Goal: Transaction & Acquisition: Purchase product/service

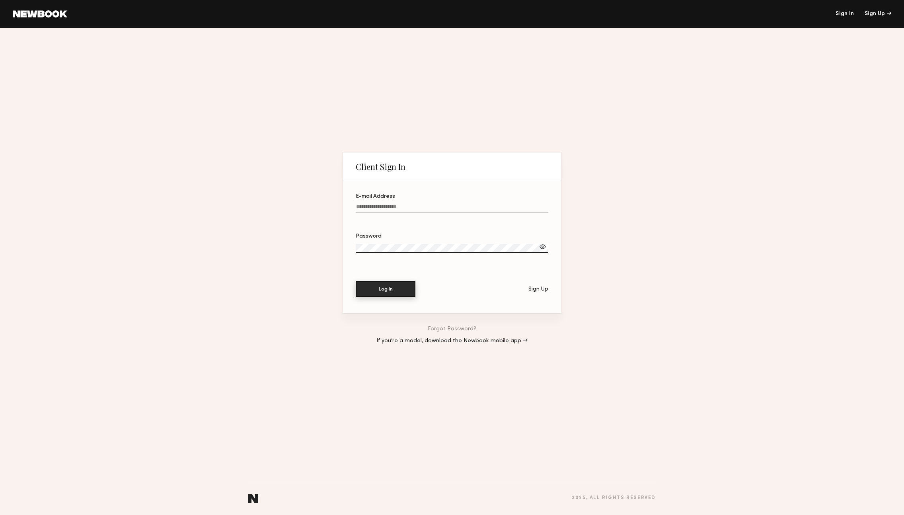
type input "**********"
click at [388, 289] on button "Log In" at bounding box center [386, 289] width 60 height 16
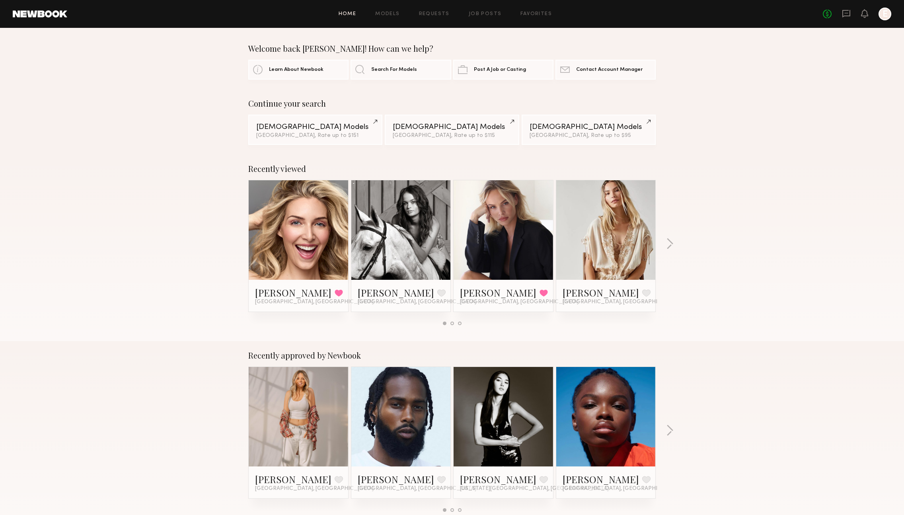
click at [351, 14] on link "Home" at bounding box center [348, 14] width 18 height 5
click at [348, 12] on link "Home" at bounding box center [348, 14] width 18 height 5
click at [375, 9] on div "Home Models Requests Job Posts Favorites Sign Out No fees up to $5,000 E" at bounding box center [479, 14] width 824 height 13
click at [401, 19] on div "Home Models Requests Job Posts Favorites Sign Out No fees up to $5,000 E" at bounding box center [479, 14] width 824 height 13
click at [394, 16] on div "Home Models Requests Job Posts Favorites Sign Out No fees up to $5,000 E" at bounding box center [479, 14] width 824 height 13
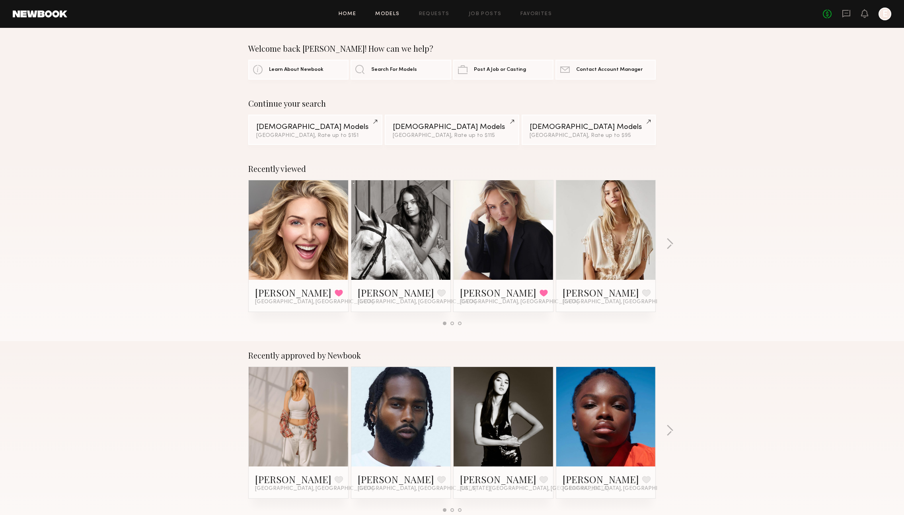
click at [382, 14] on link "Models" at bounding box center [387, 14] width 24 height 5
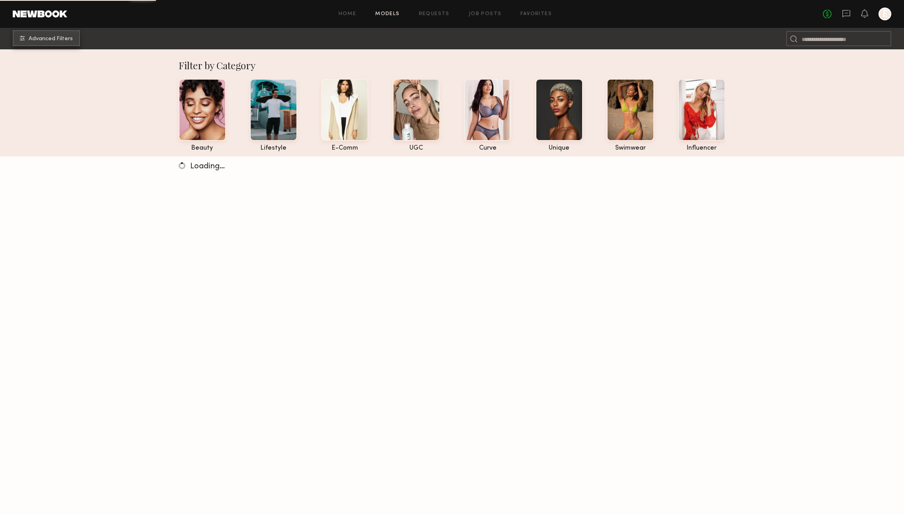
click at [69, 39] on span "Advanced Filters" at bounding box center [51, 39] width 44 height 6
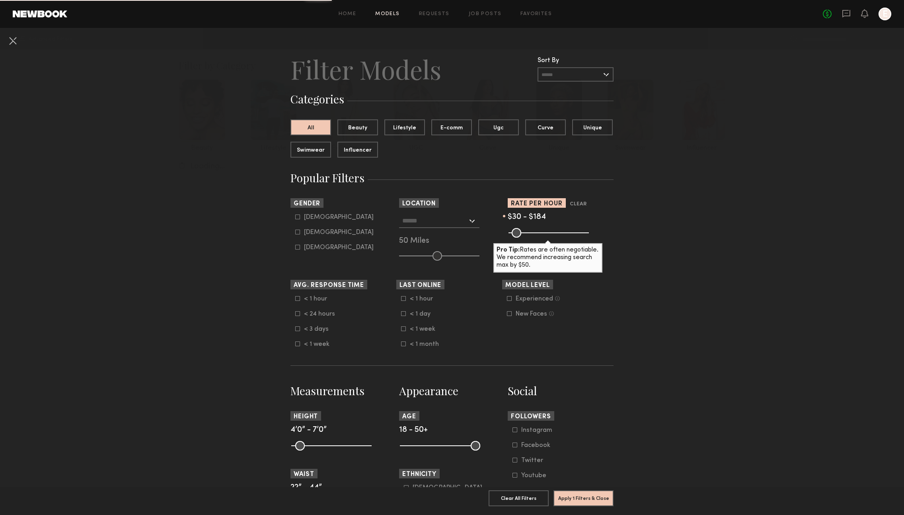
drag, startPoint x: 584, startPoint y: 233, endPoint x: 537, endPoint y: 234, distance: 47.8
type input "***"
click at [537, 234] on input "range" at bounding box center [549, 233] width 80 height 10
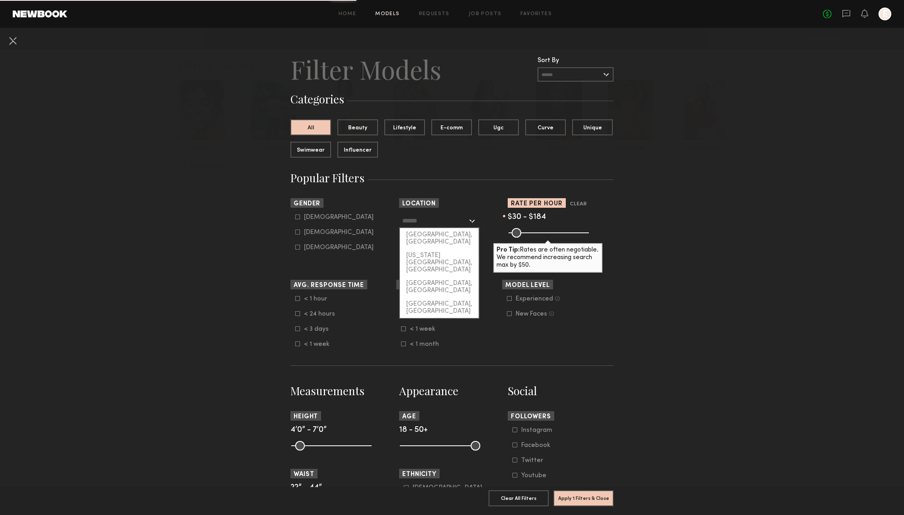
click at [467, 217] on input "text" at bounding box center [434, 221] width 65 height 14
click at [441, 235] on div "[GEOGRAPHIC_DATA], [GEOGRAPHIC_DATA]" at bounding box center [439, 238] width 79 height 21
type input "**********"
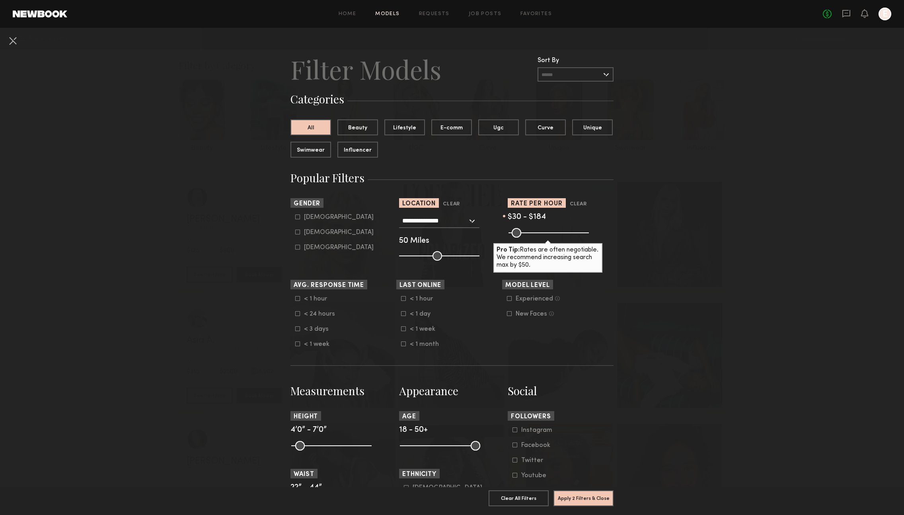
click at [305, 230] on div "[DEMOGRAPHIC_DATA]" at bounding box center [339, 232] width 70 height 5
type input "**"
click at [590, 494] on button "Apply 3 Filters & Close" at bounding box center [584, 498] width 60 height 16
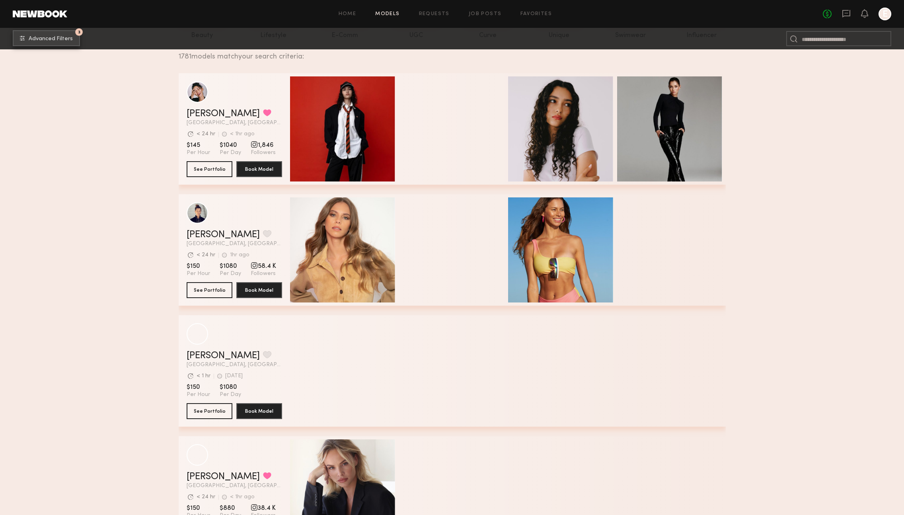
scroll to position [113, 0]
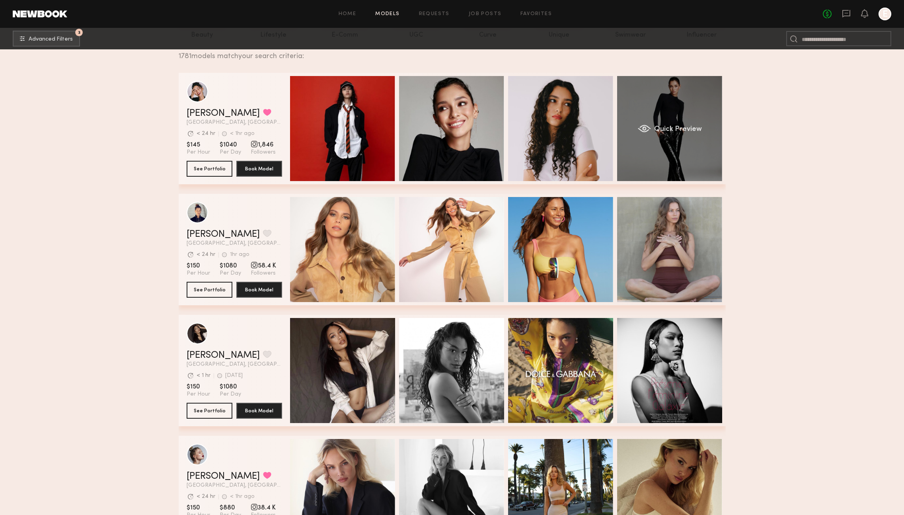
click at [677, 140] on div "Quick Preview" at bounding box center [669, 128] width 105 height 105
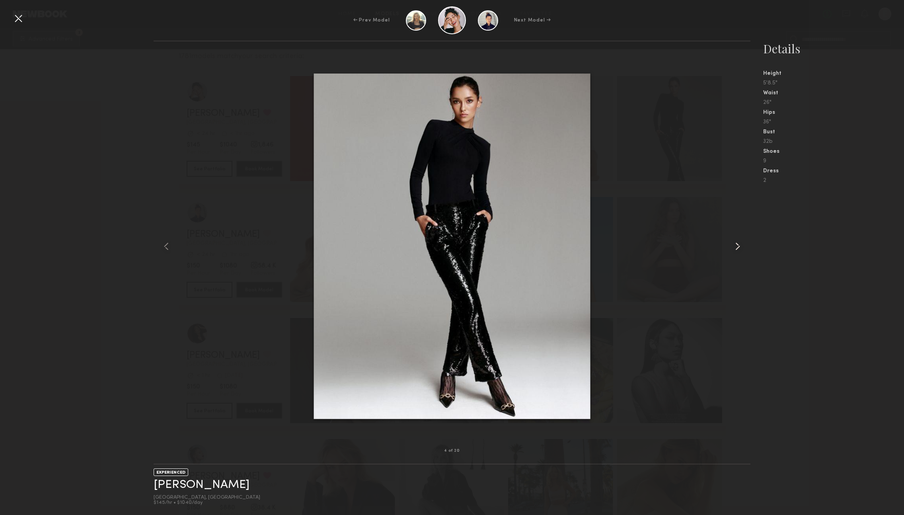
click at [736, 248] on common-icon at bounding box center [738, 246] width 13 height 13
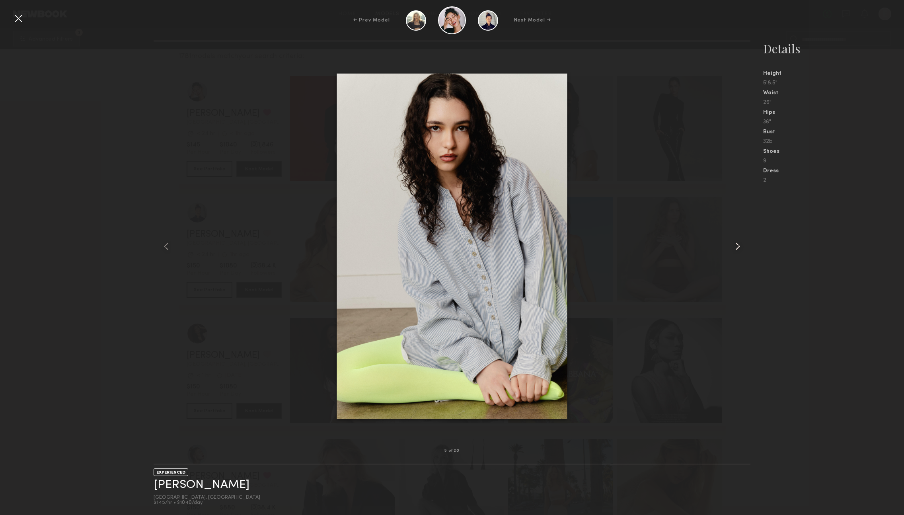
click at [736, 248] on common-icon at bounding box center [738, 246] width 13 height 13
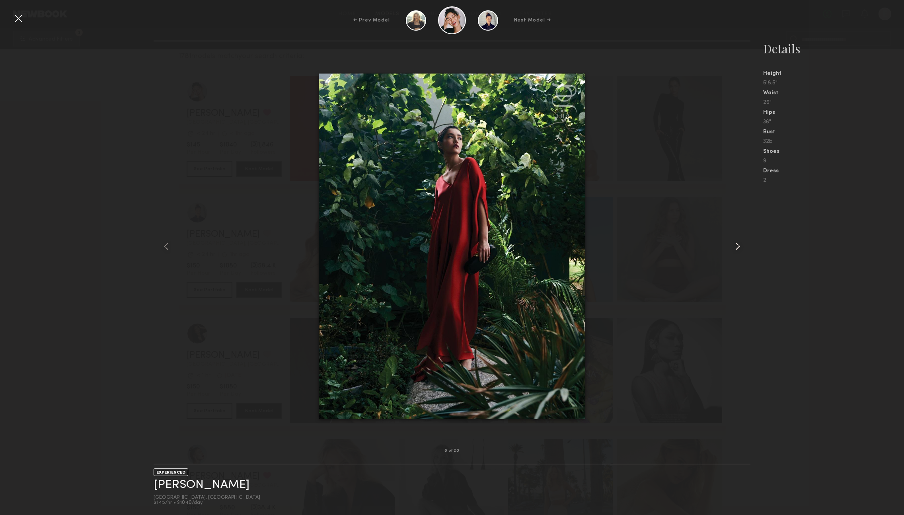
click at [736, 248] on common-icon at bounding box center [738, 246] width 13 height 13
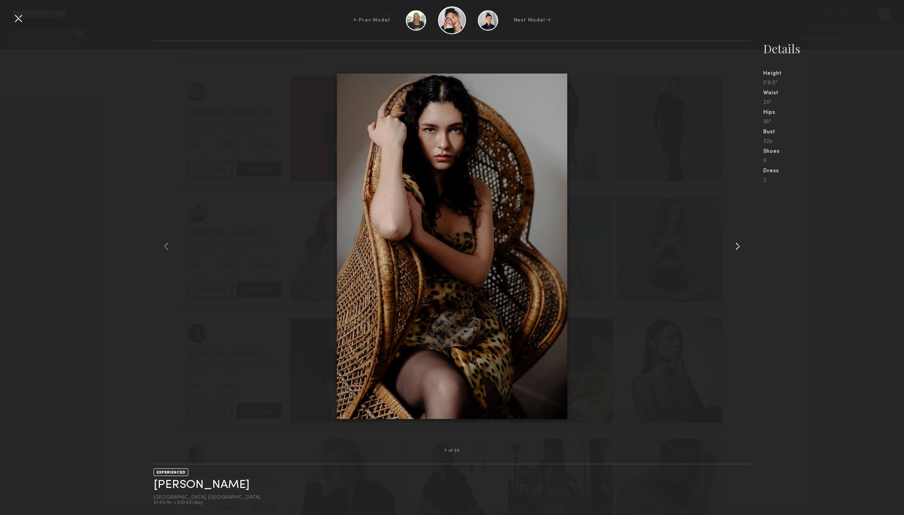
click at [736, 248] on common-icon at bounding box center [738, 246] width 13 height 13
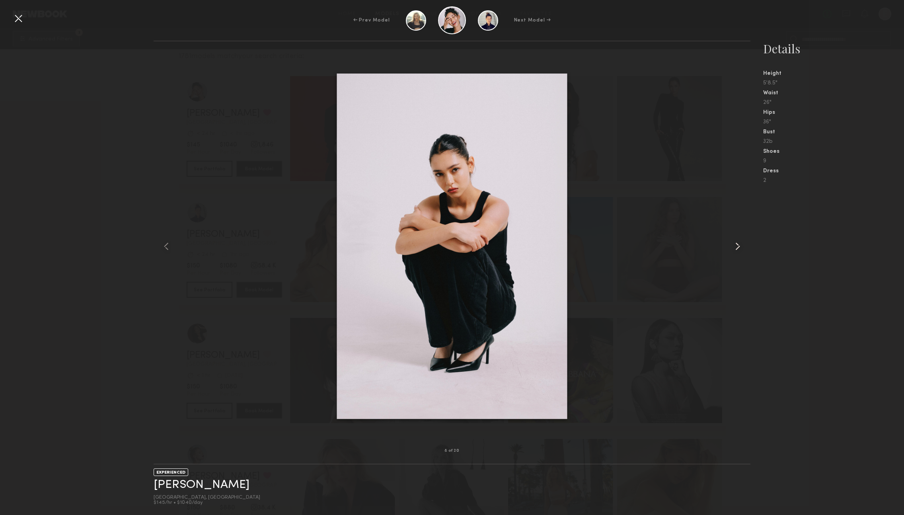
click at [736, 248] on common-icon at bounding box center [738, 246] width 13 height 13
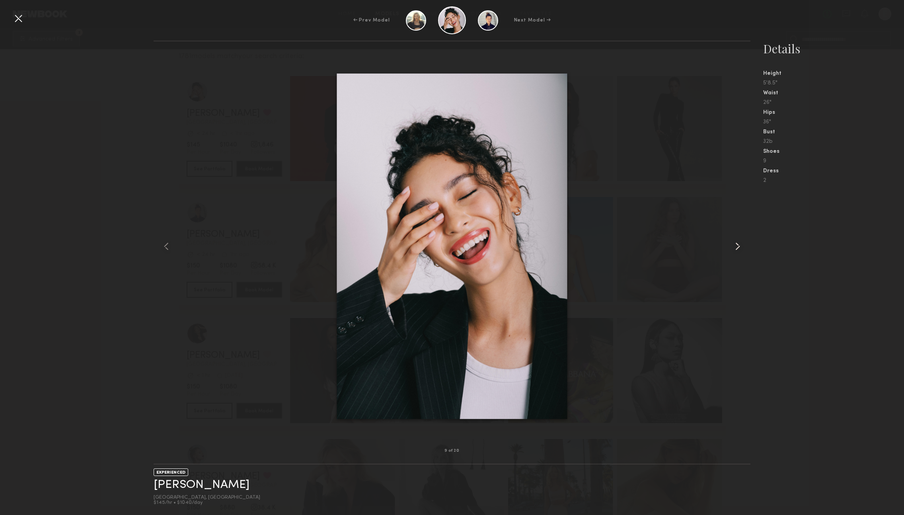
click at [736, 248] on common-icon at bounding box center [738, 246] width 13 height 13
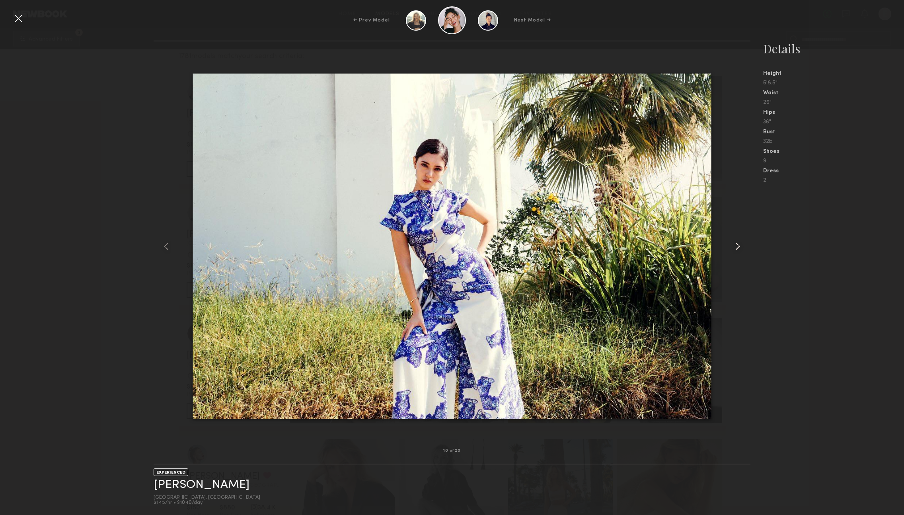
click at [736, 248] on common-icon at bounding box center [738, 246] width 13 height 13
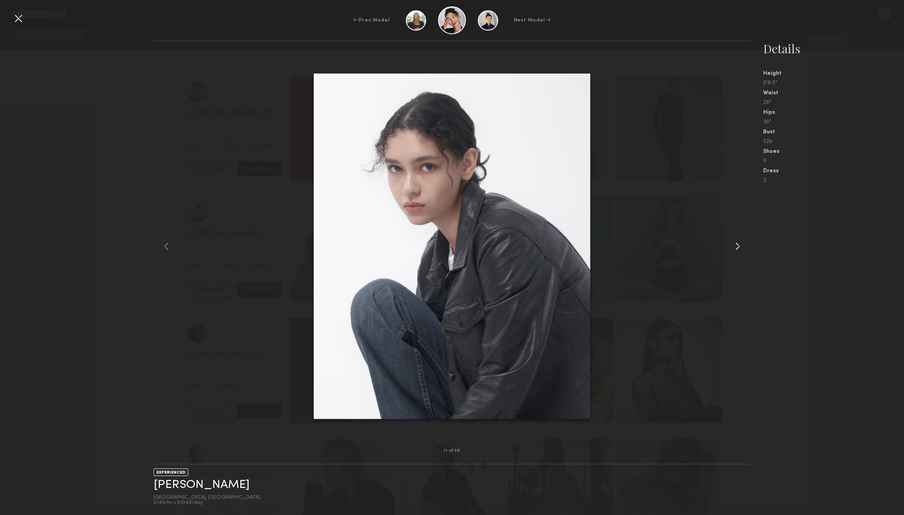
click at [736, 248] on common-icon at bounding box center [738, 246] width 13 height 13
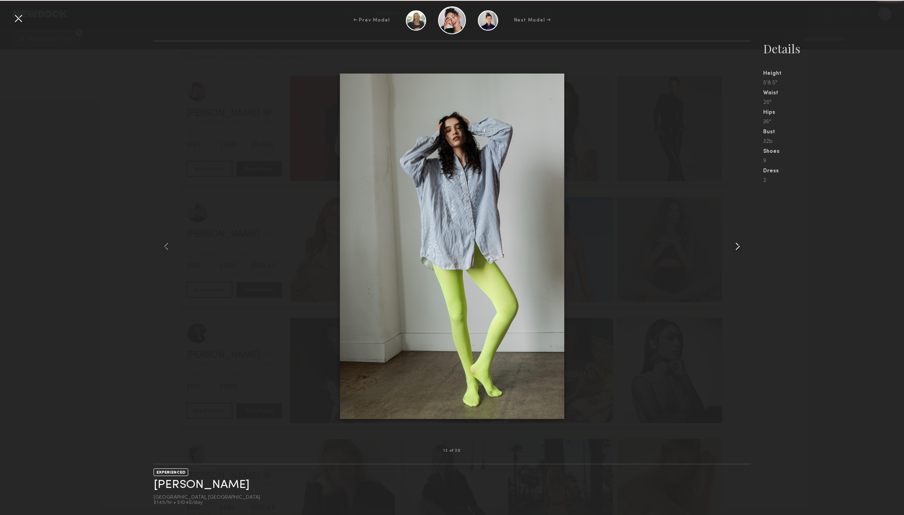
click at [736, 248] on common-icon at bounding box center [738, 246] width 13 height 13
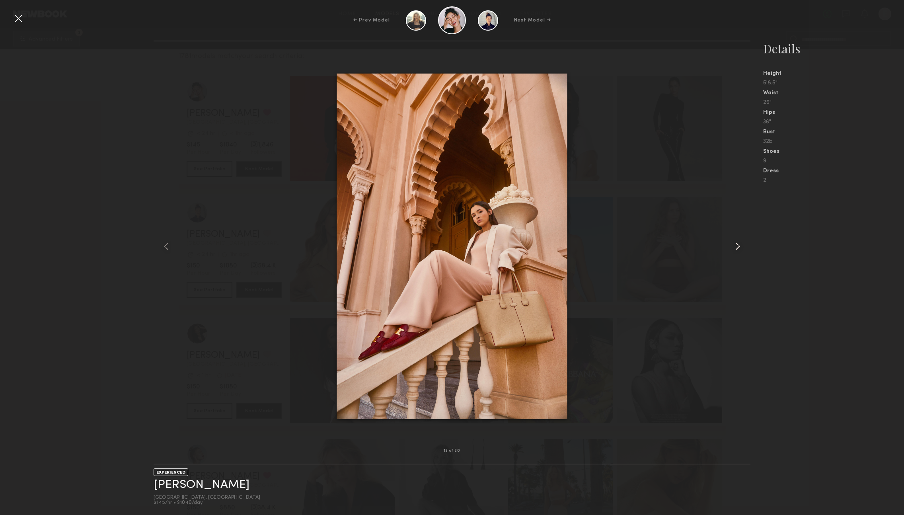
click at [736, 248] on common-icon at bounding box center [738, 246] width 13 height 13
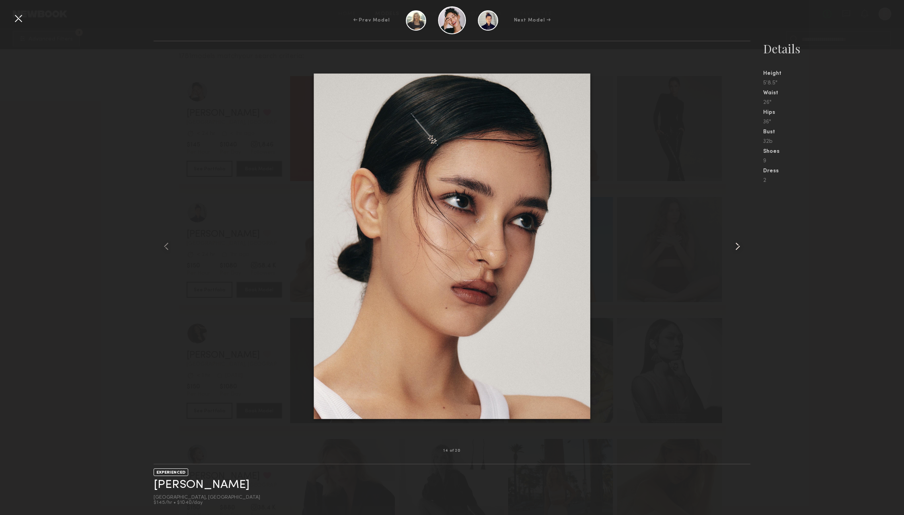
click at [736, 248] on common-icon at bounding box center [738, 246] width 13 height 13
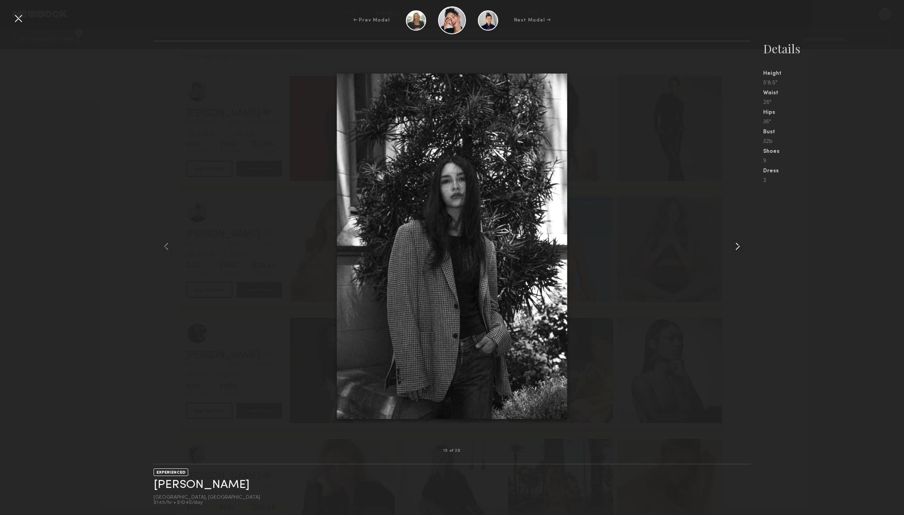
click at [741, 246] on common-icon at bounding box center [738, 246] width 13 height 13
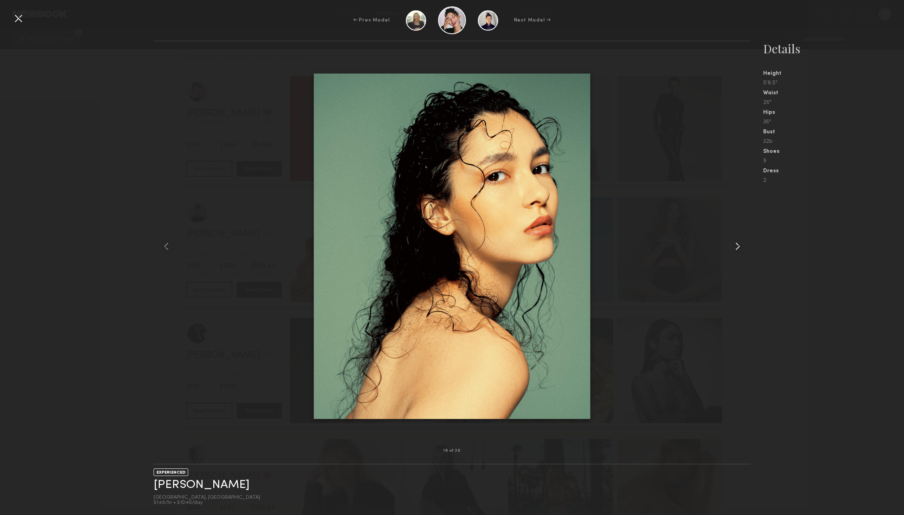
click at [741, 246] on common-icon at bounding box center [738, 246] width 13 height 13
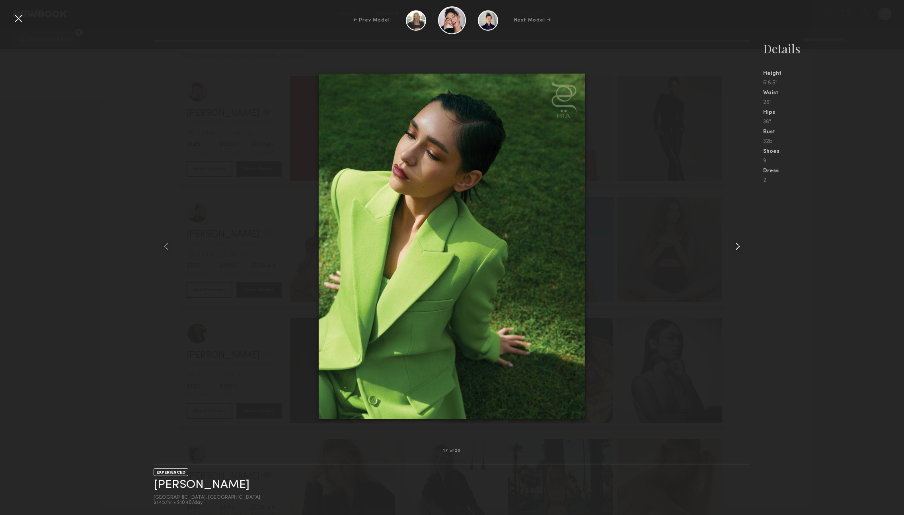
click at [741, 246] on common-icon at bounding box center [738, 246] width 13 height 13
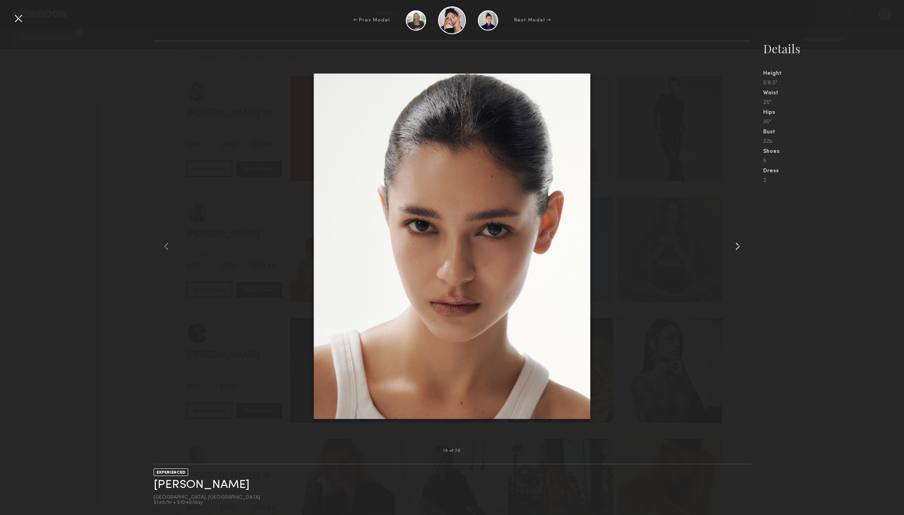
click at [741, 246] on common-icon at bounding box center [738, 246] width 13 height 13
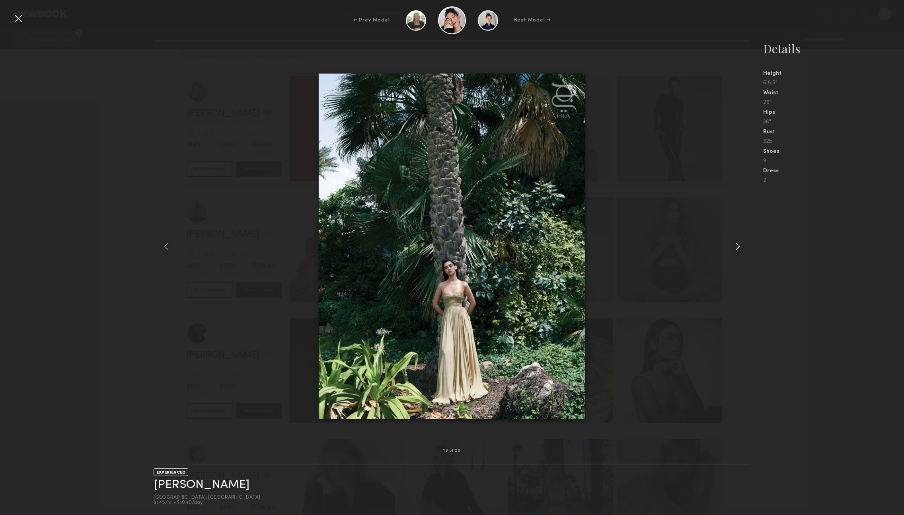
click at [741, 246] on common-icon at bounding box center [738, 246] width 13 height 13
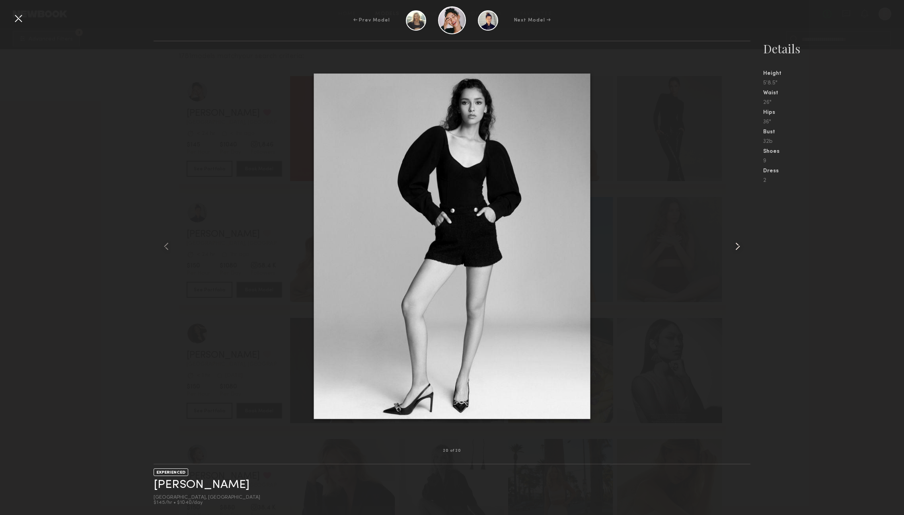
click at [741, 248] on common-icon at bounding box center [738, 246] width 13 height 13
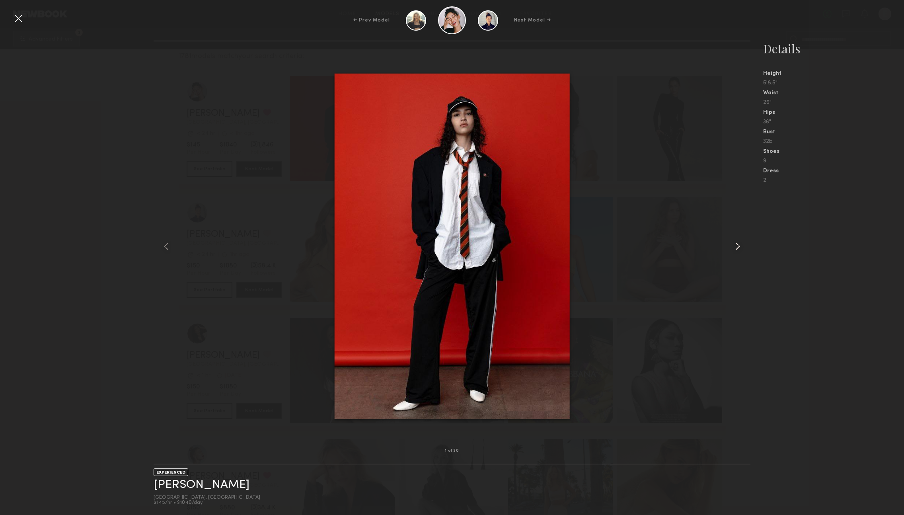
click at [741, 248] on common-icon at bounding box center [738, 246] width 13 height 13
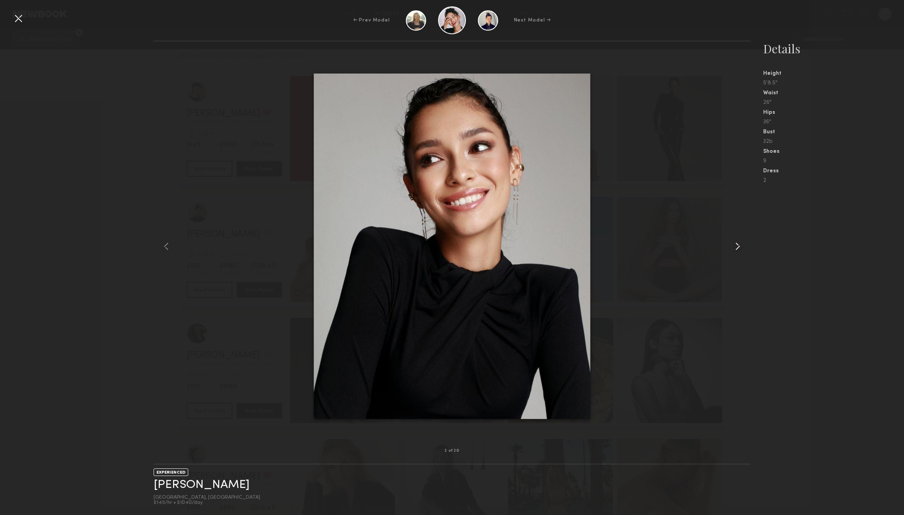
click at [739, 247] on common-icon at bounding box center [738, 246] width 13 height 13
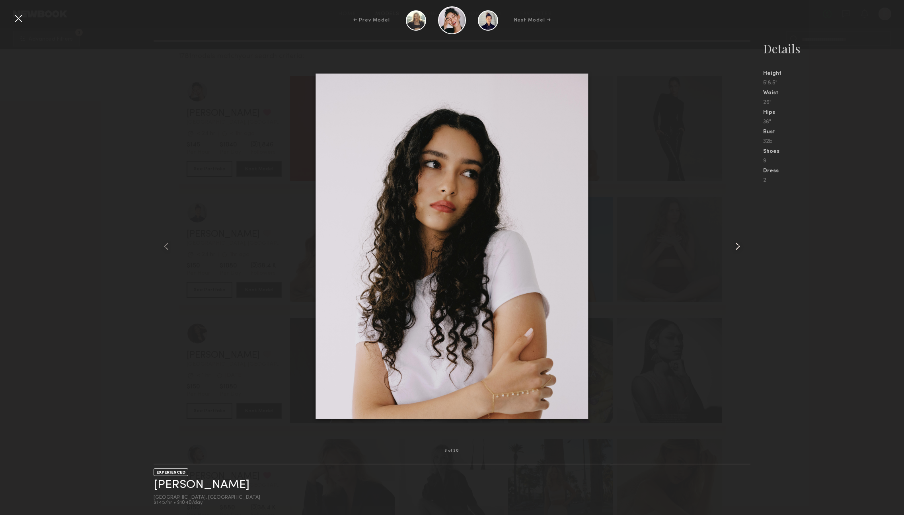
click at [739, 247] on common-icon at bounding box center [738, 246] width 13 height 13
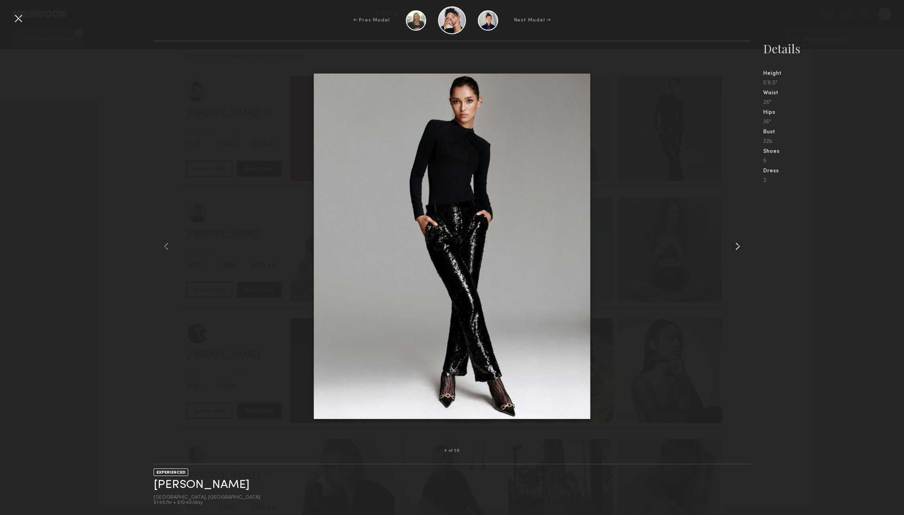
click at [739, 247] on common-icon at bounding box center [738, 246] width 13 height 13
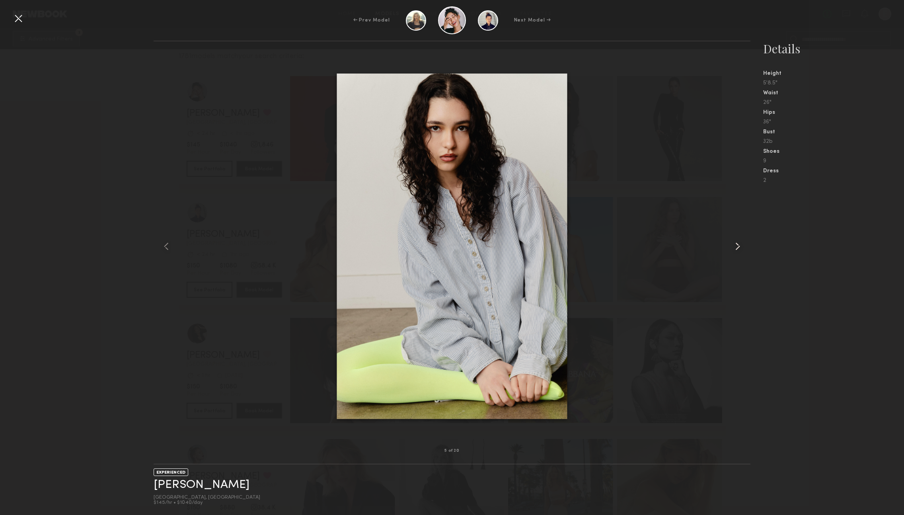
click at [739, 247] on common-icon at bounding box center [738, 246] width 13 height 13
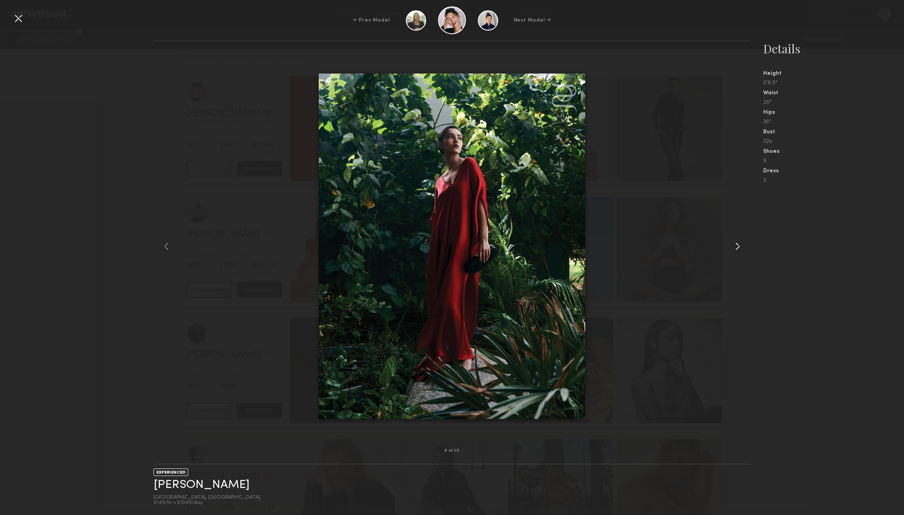
click at [739, 247] on common-icon at bounding box center [738, 246] width 13 height 13
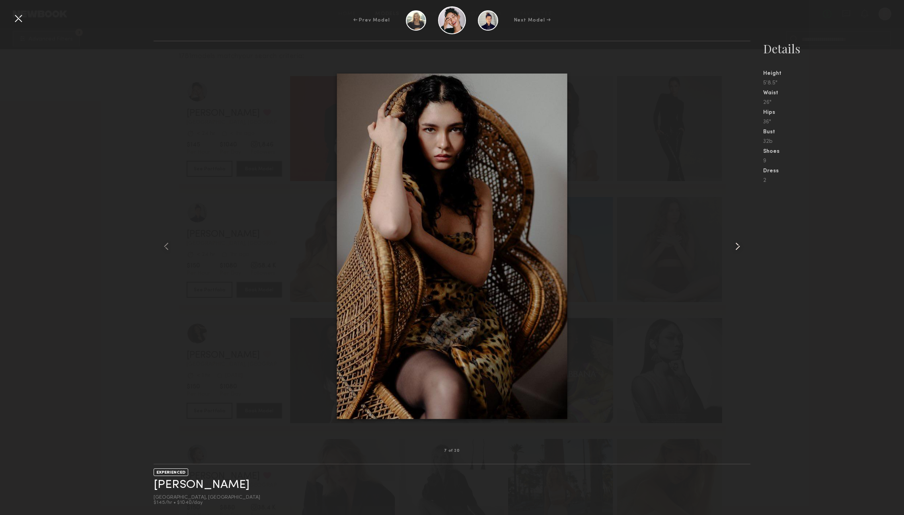
click at [739, 247] on common-icon at bounding box center [738, 246] width 13 height 13
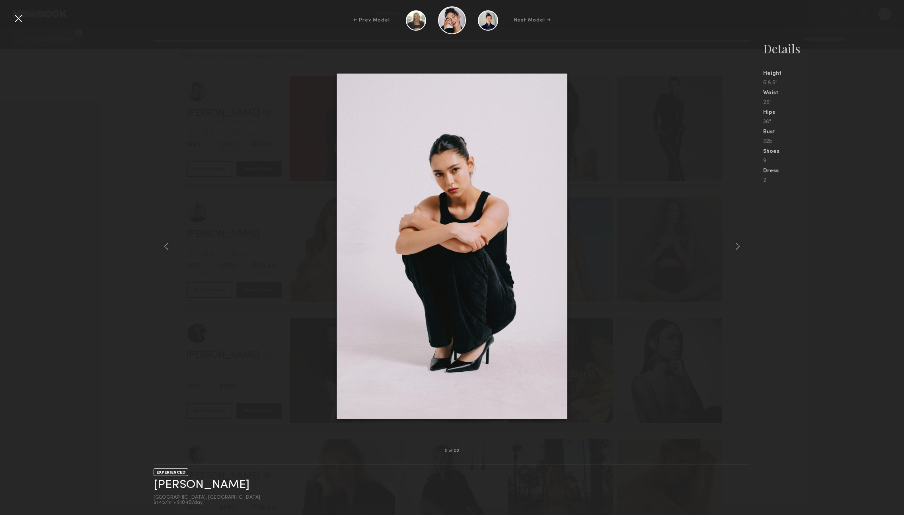
click at [24, 18] on div at bounding box center [18, 18] width 13 height 13
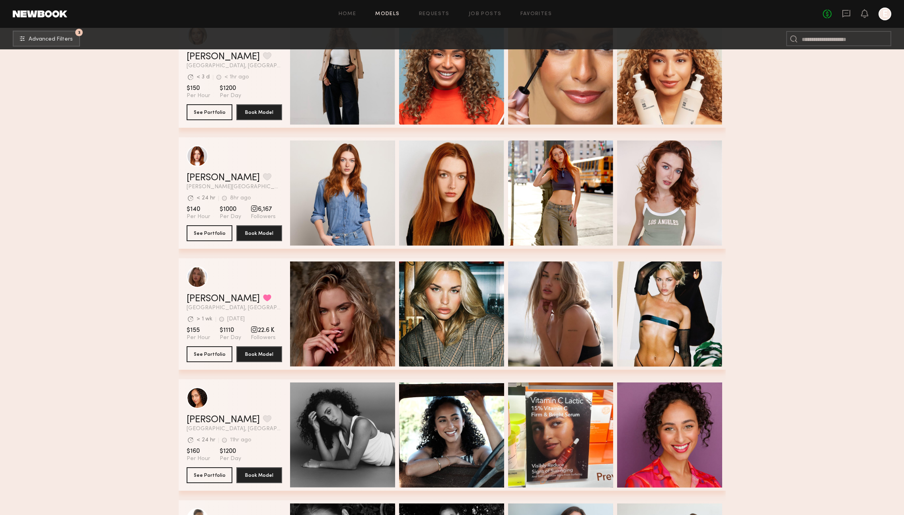
scroll to position [2628, 0]
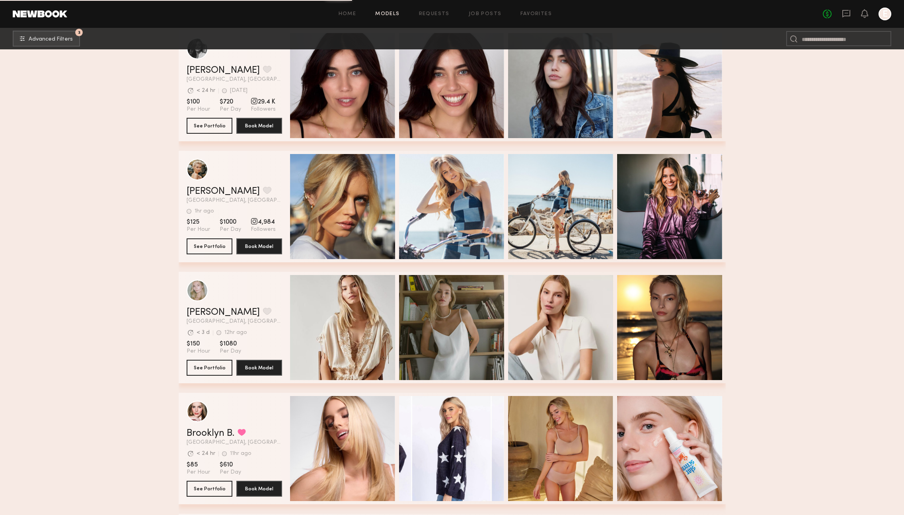
scroll to position [3965, 0]
